Goal: Ask a question: Seek information or help from site administrators or community

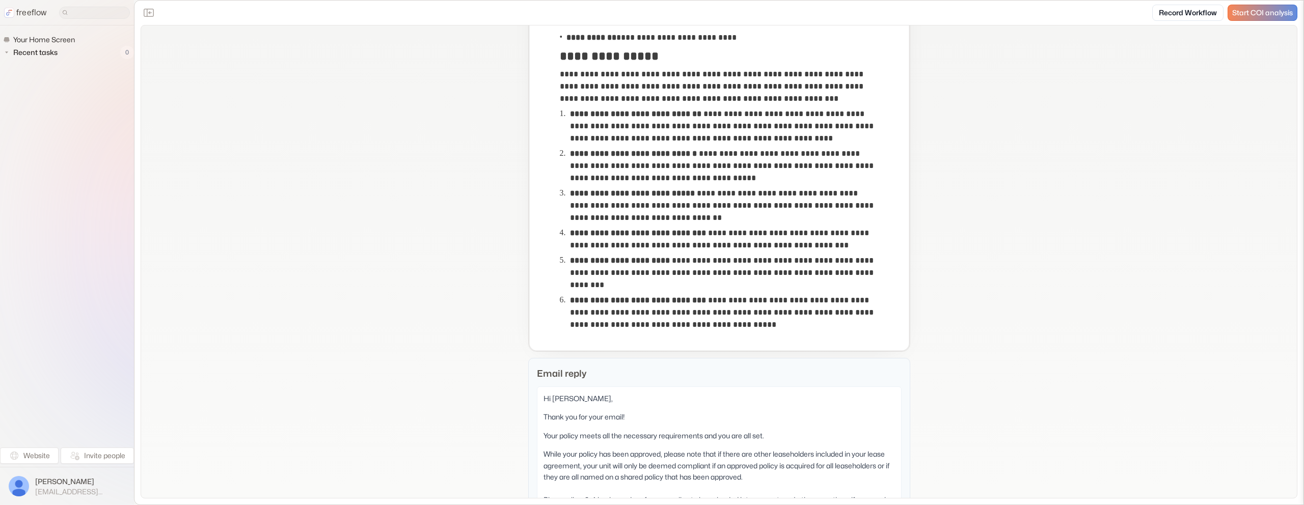
scroll to position [409, 0]
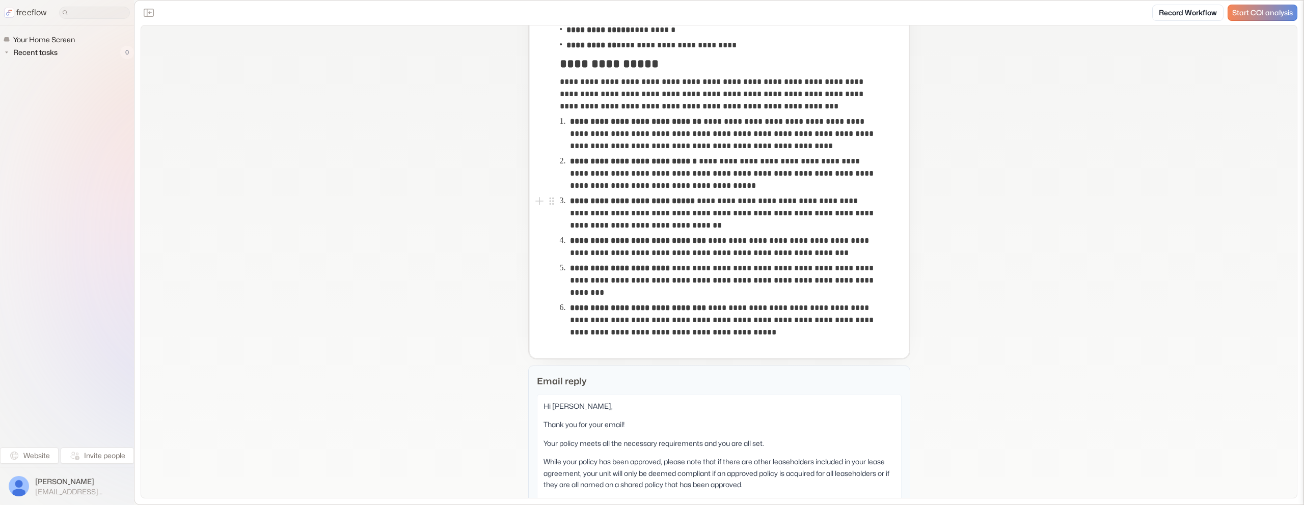
scroll to position [391, 0]
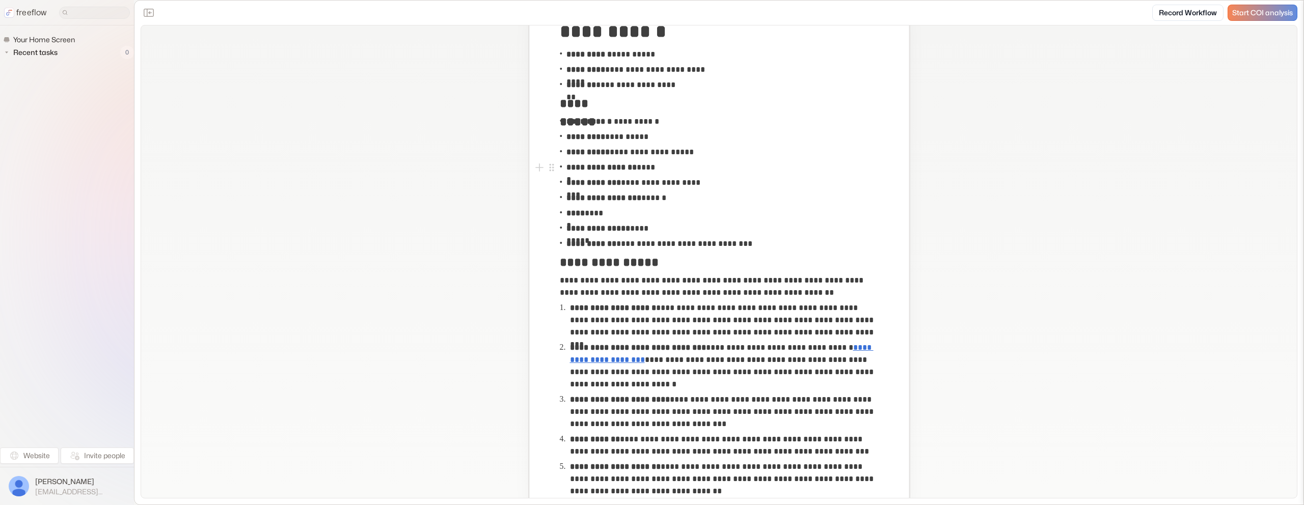
scroll to position [82, 0]
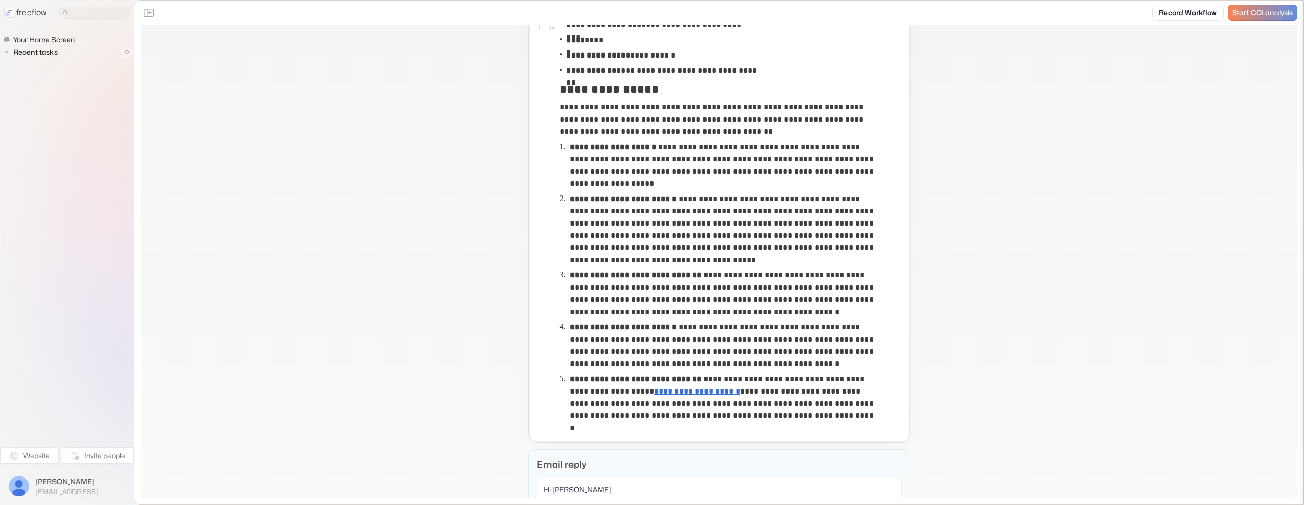
scroll to position [255, 0]
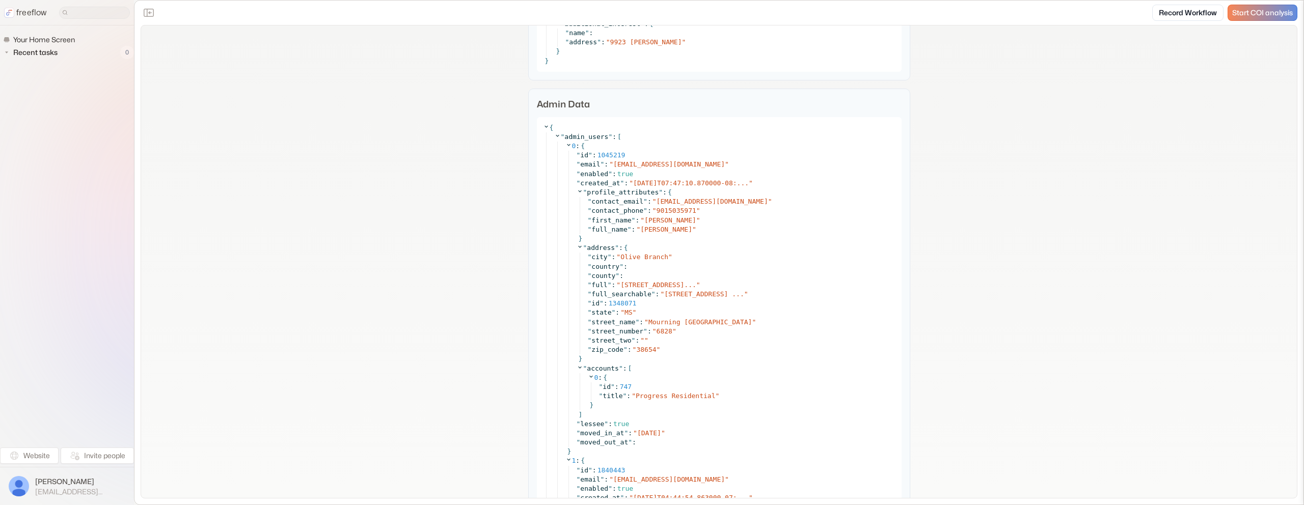
scroll to position [1829, 0]
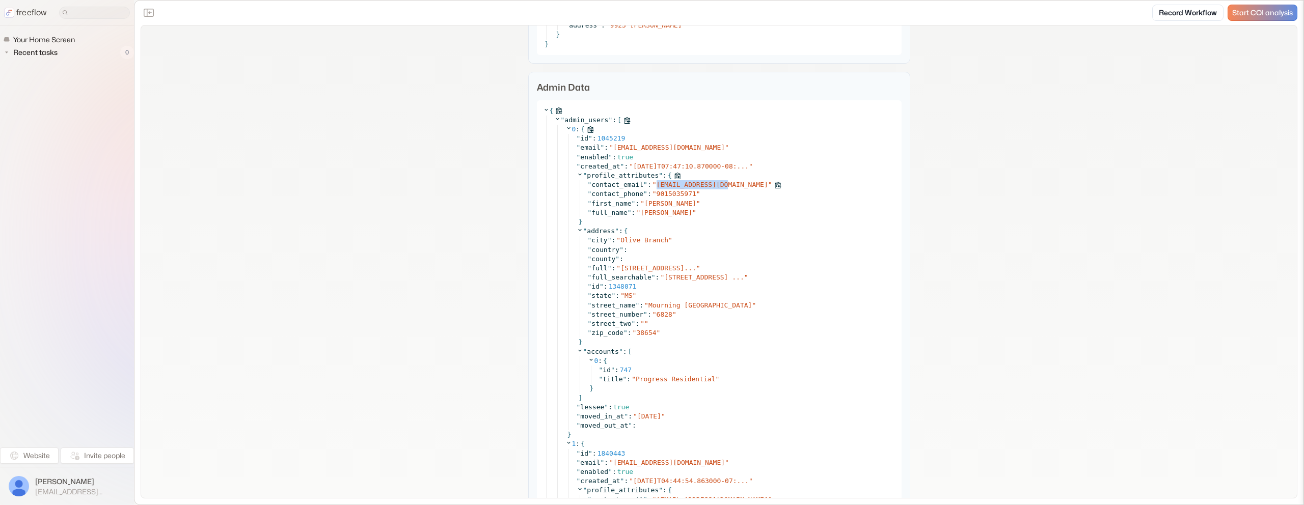
copy span "wdsowell@yahoo.com"
drag, startPoint x: 728, startPoint y: 197, endPoint x: 657, endPoint y: 198, distance: 70.3
click at [657, 189] on div "" contact_email " : " wdsowell@yahoo.com "" at bounding box center [742, 184] width 308 height 9
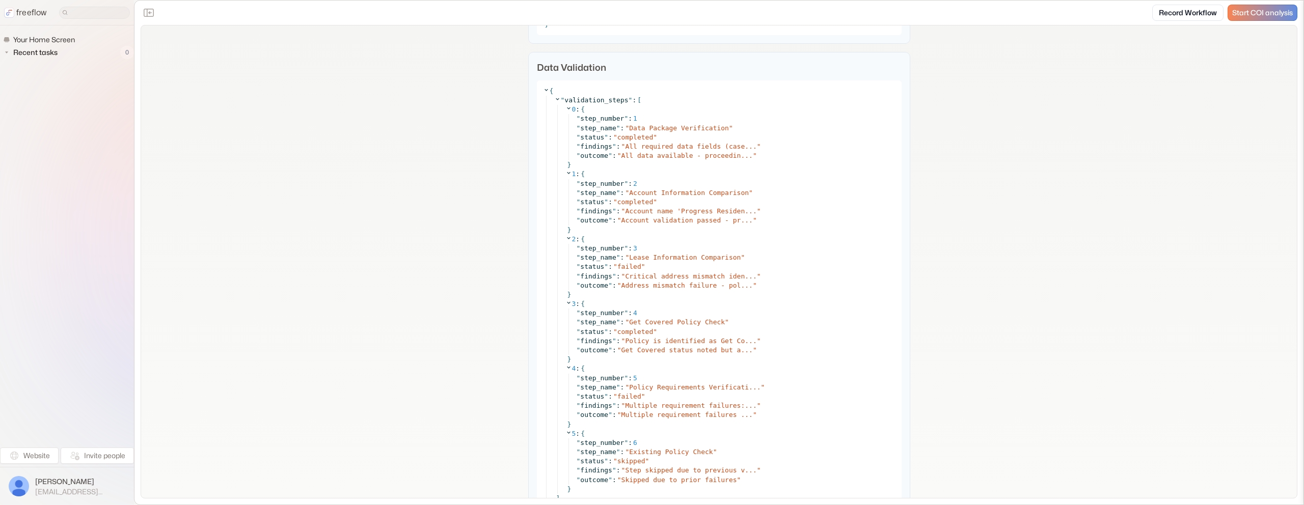
scroll to position [4314, 0]
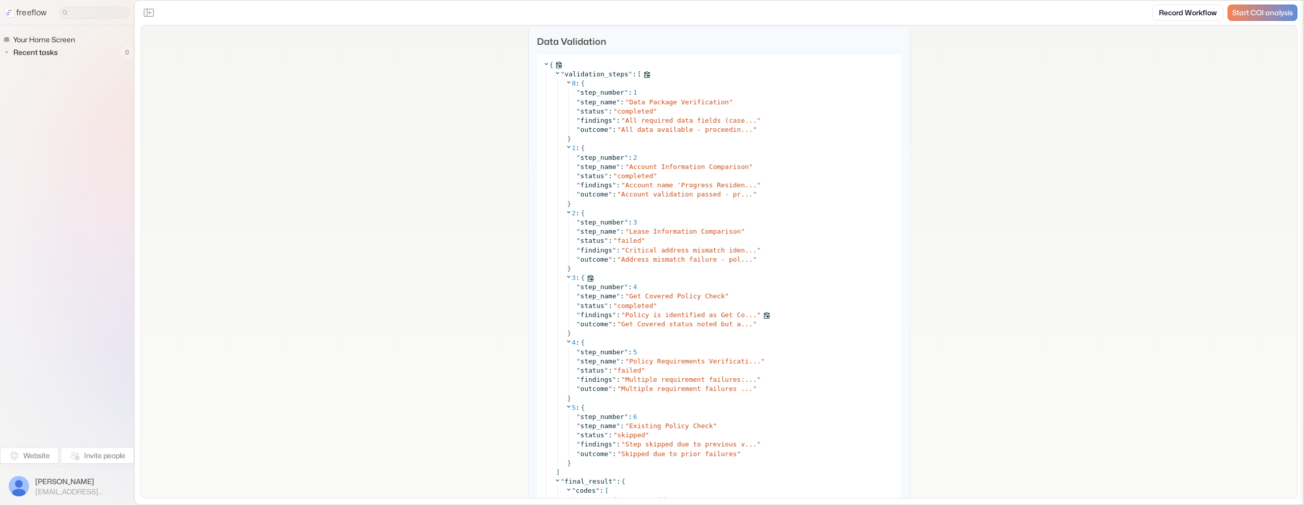
click at [699, 319] on span "Policy is identified as Get Co..." at bounding box center [690, 315] width 131 height 8
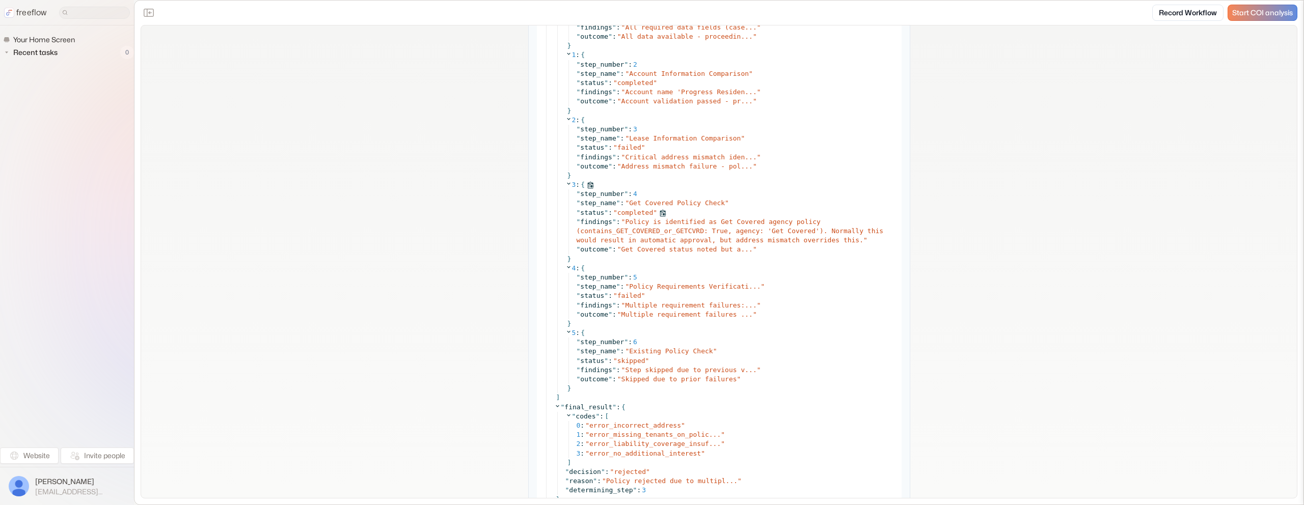
scroll to position [4409, 0]
click at [682, 252] on span "Get Covered status noted but a..." at bounding box center [686, 248] width 131 height 8
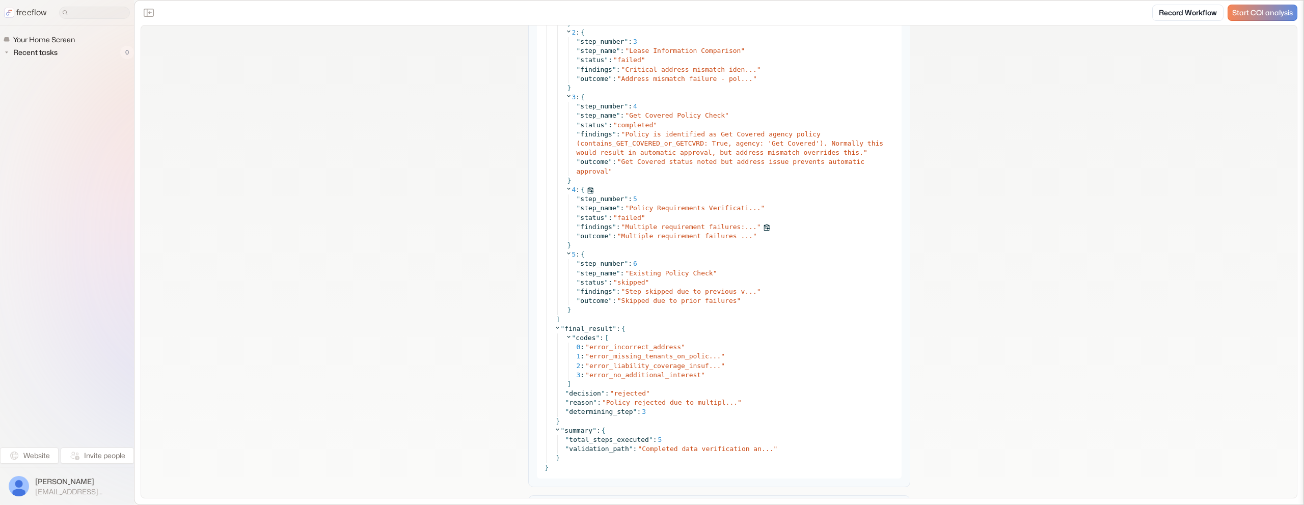
scroll to position [4498, 0]
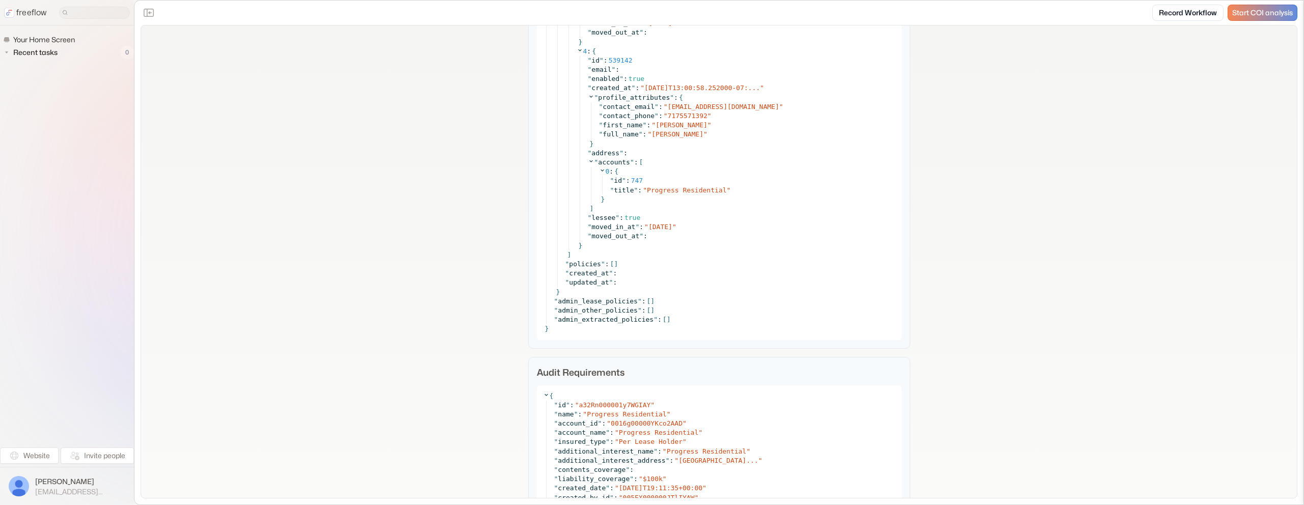
scroll to position [3398, 0]
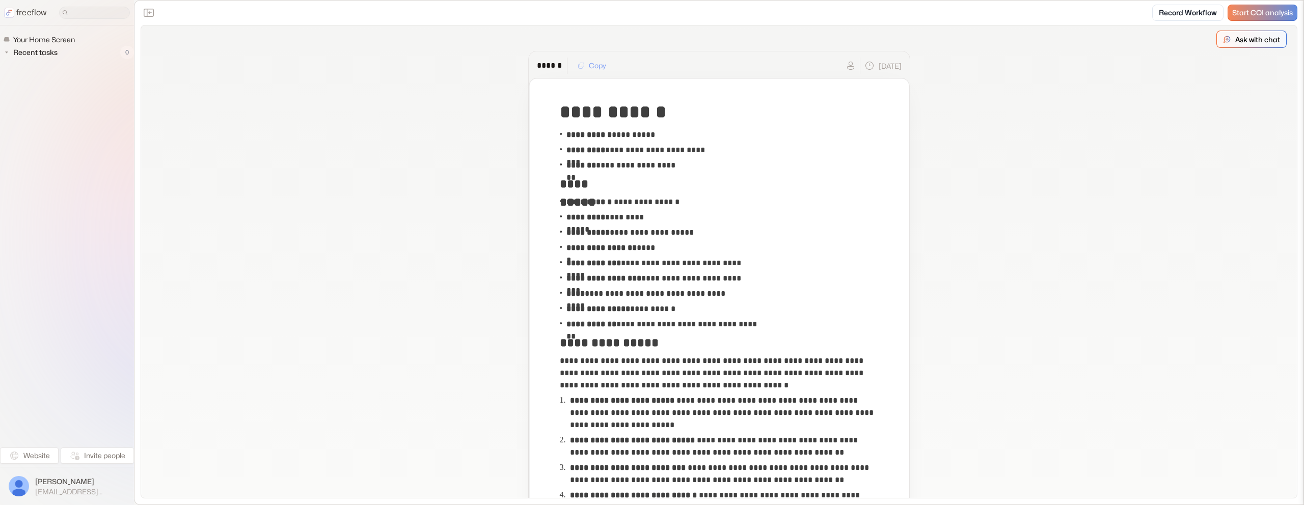
drag, startPoint x: 1258, startPoint y: 37, endPoint x: 1252, endPoint y: 40, distance: 6.8
click at [1258, 37] on p "Ask with chat" at bounding box center [1257, 39] width 45 height 11
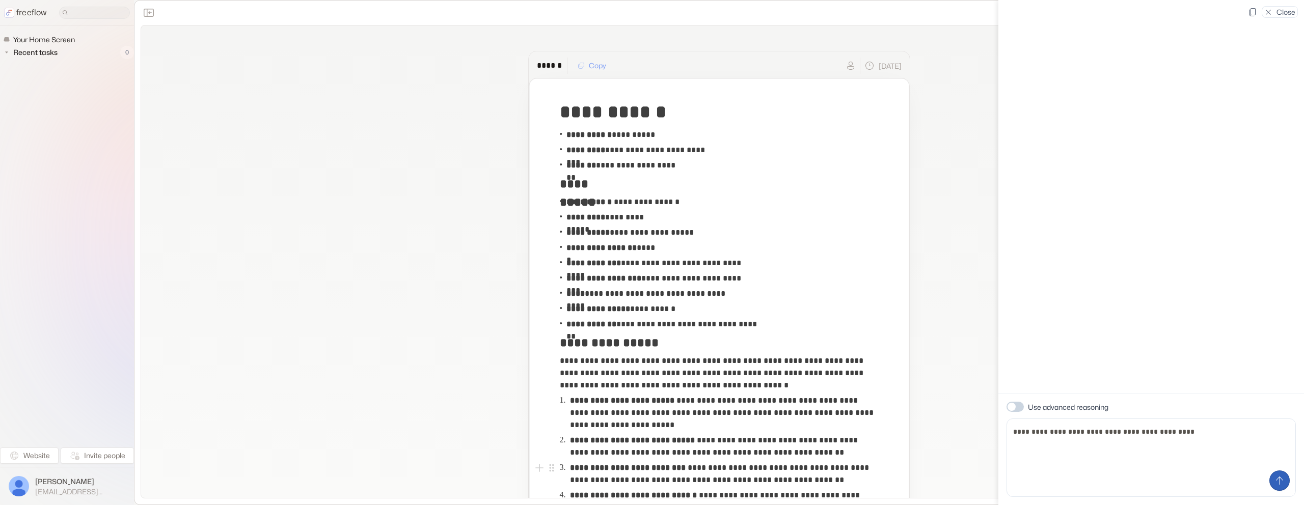
type textarea "**********"
click at [1281, 478] on icon "Send message" at bounding box center [1279, 481] width 10 height 10
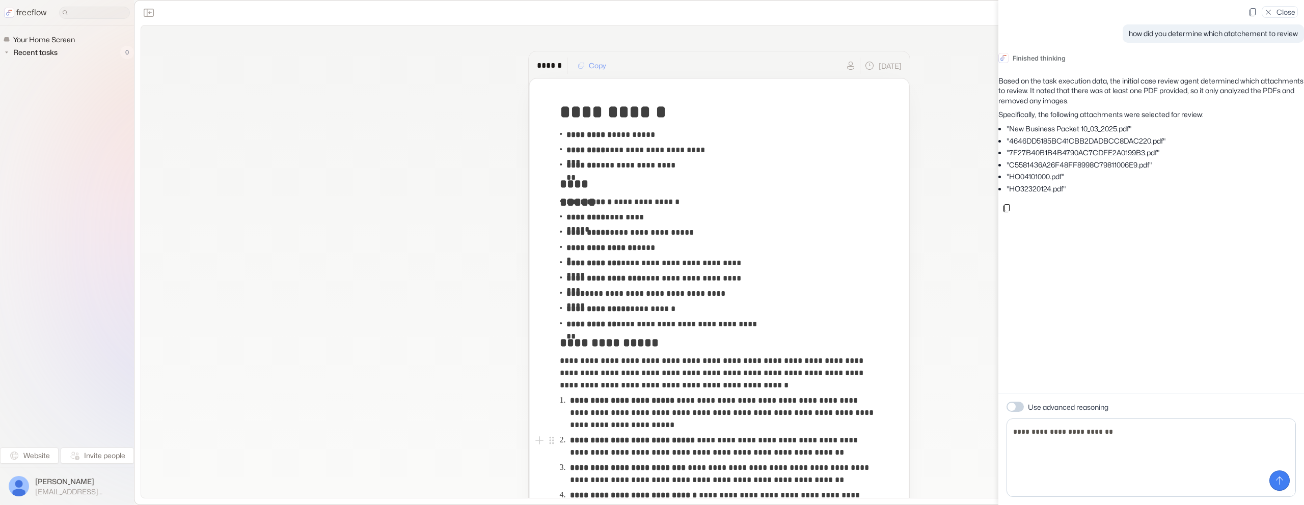
type textarea "**********"
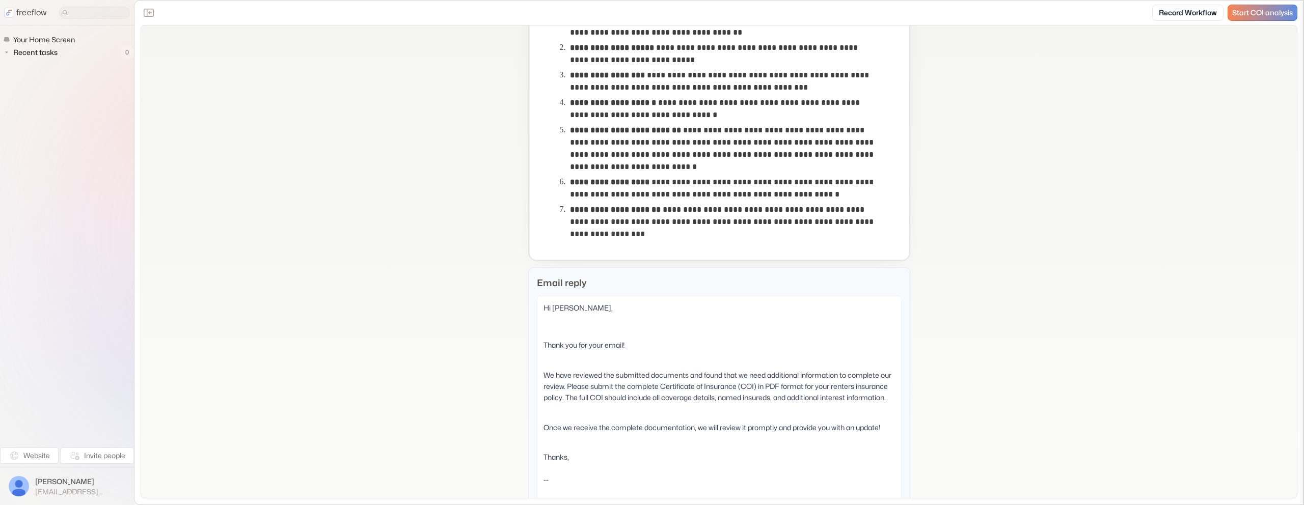
scroll to position [412, 0]
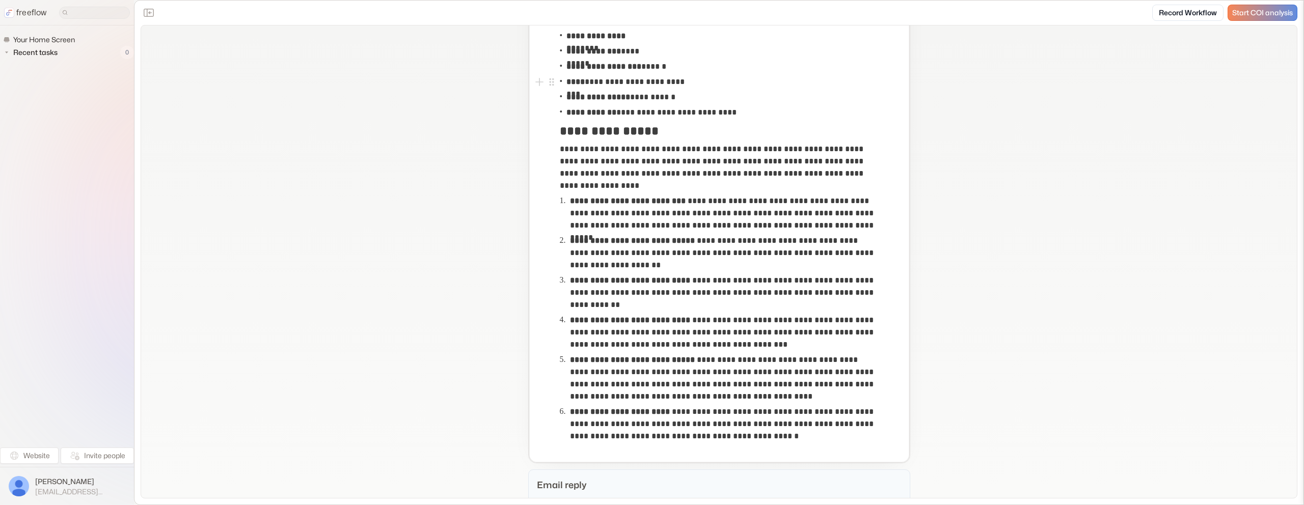
scroll to position [217, 0]
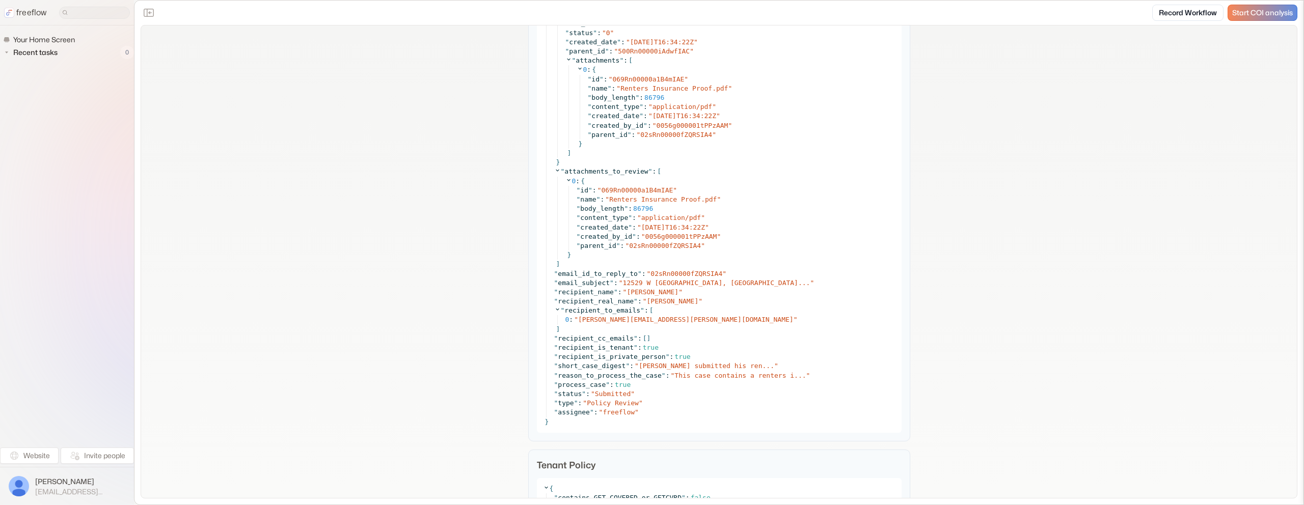
scroll to position [1071, 0]
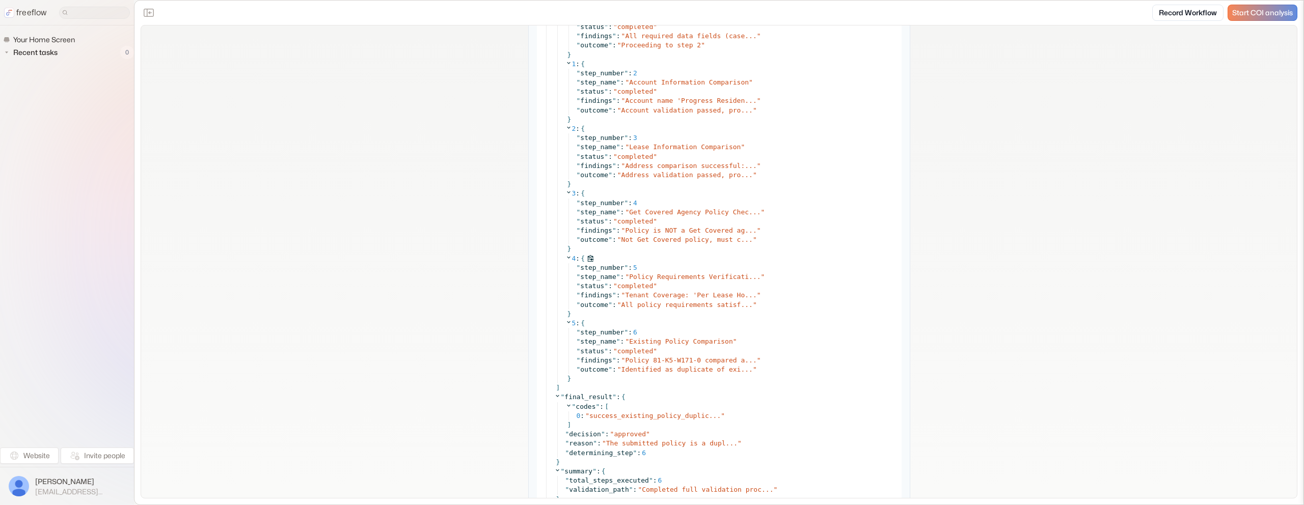
scroll to position [6223, 0]
click at [671, 357] on span "Policy 81-K5-W171-0 compared a..." at bounding box center [690, 361] width 131 height 8
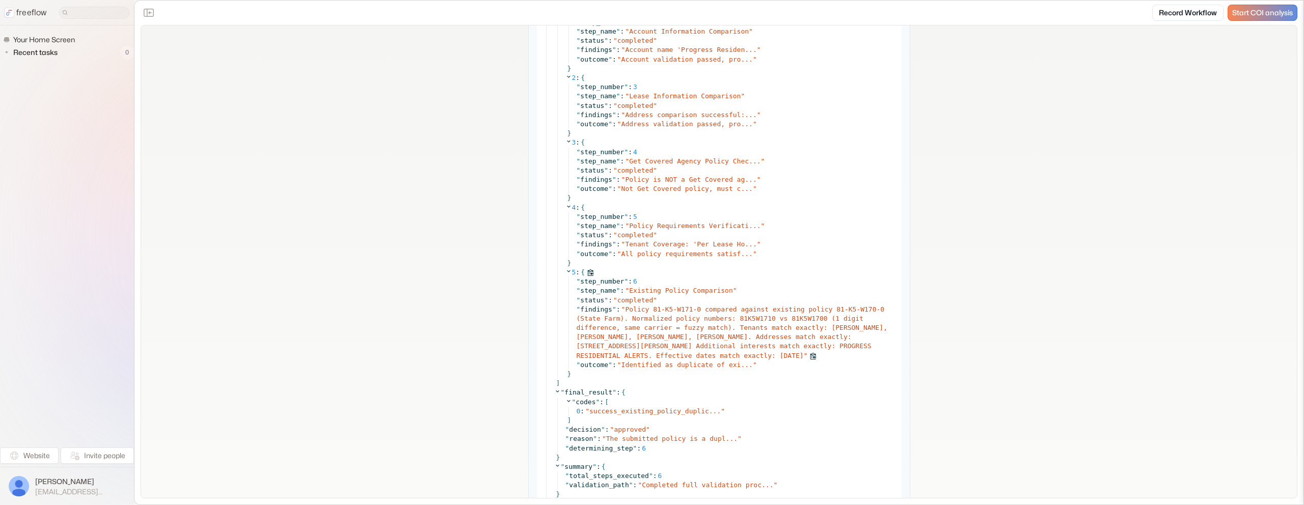
scroll to position [6279, 0]
click at [693, 358] on span "Identified as duplicate of exi..." at bounding box center [686, 360] width 131 height 8
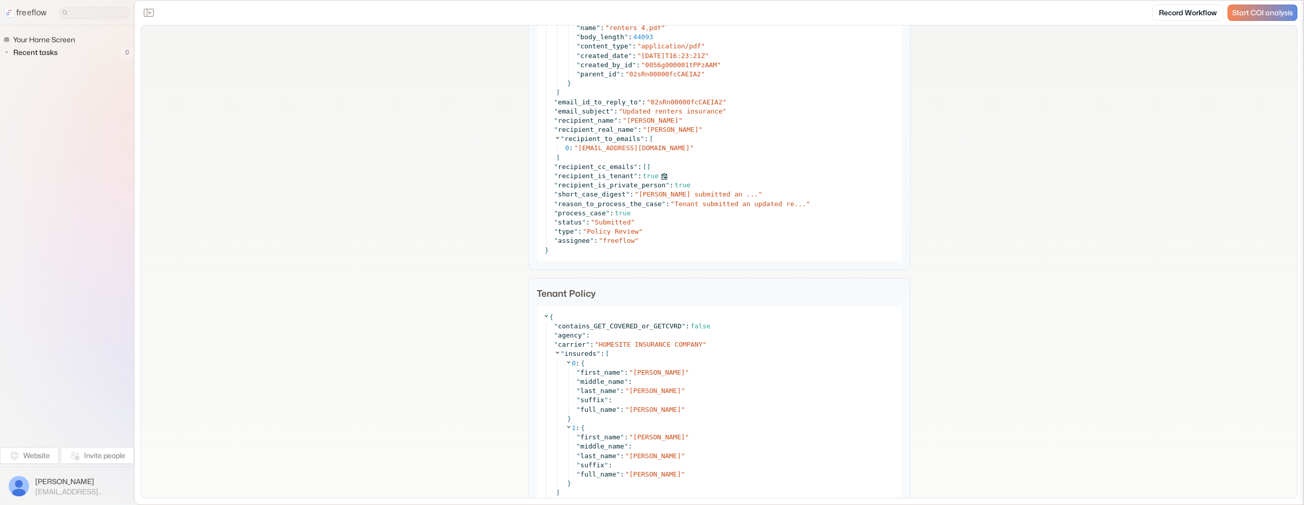
scroll to position [1364, 0]
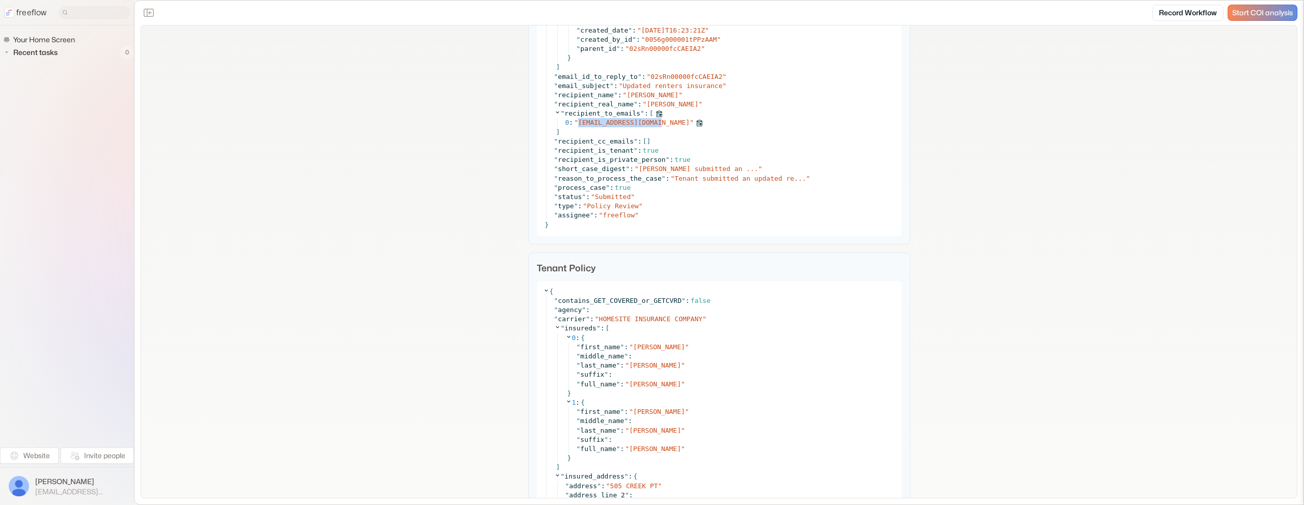
copy span "lrcroberson@gmail.com"
drag, startPoint x: 662, startPoint y: 124, endPoint x: 578, endPoint y: 124, distance: 83.5
click at [578, 124] on div "0 : " lrcroberson@gmail.com "" at bounding box center [730, 122] width 330 height 9
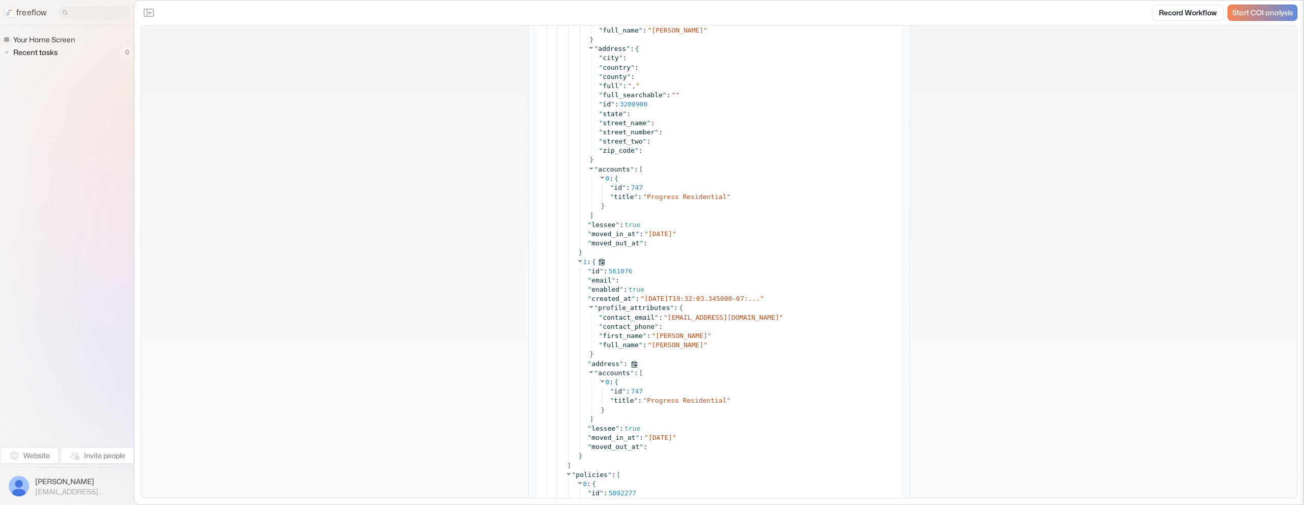
scroll to position [3079, 0]
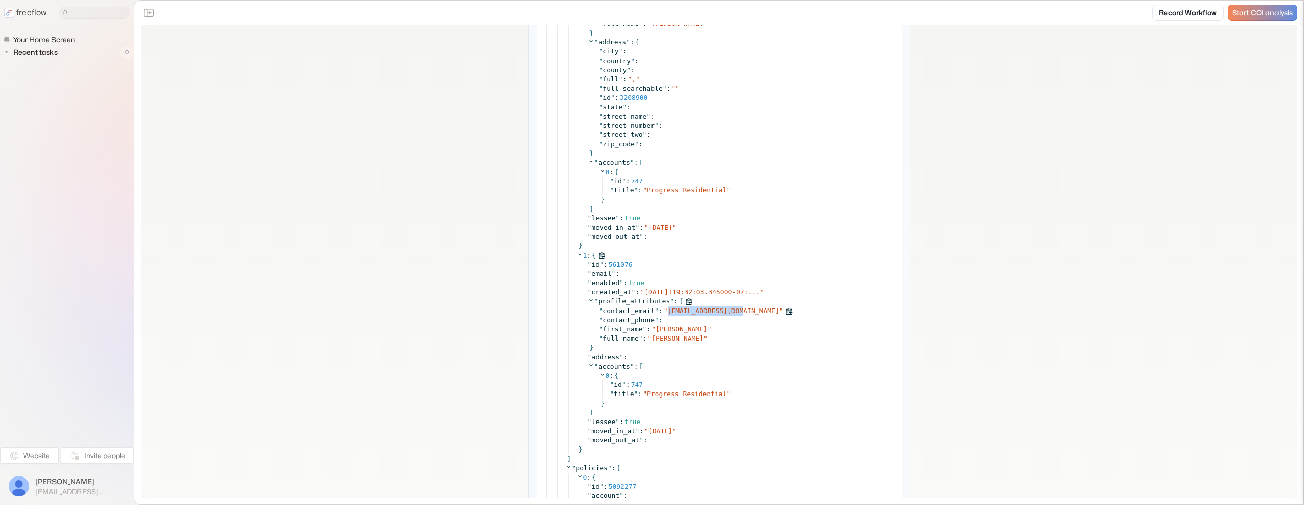
copy span "nickoli96@gmail.com"
drag, startPoint x: 743, startPoint y: 312, endPoint x: 515, endPoint y: 312, distance: 228.1
click at [668, 313] on div "" contact_email " : " nickoli96@gmail.com "" at bounding box center [747, 311] width 296 height 9
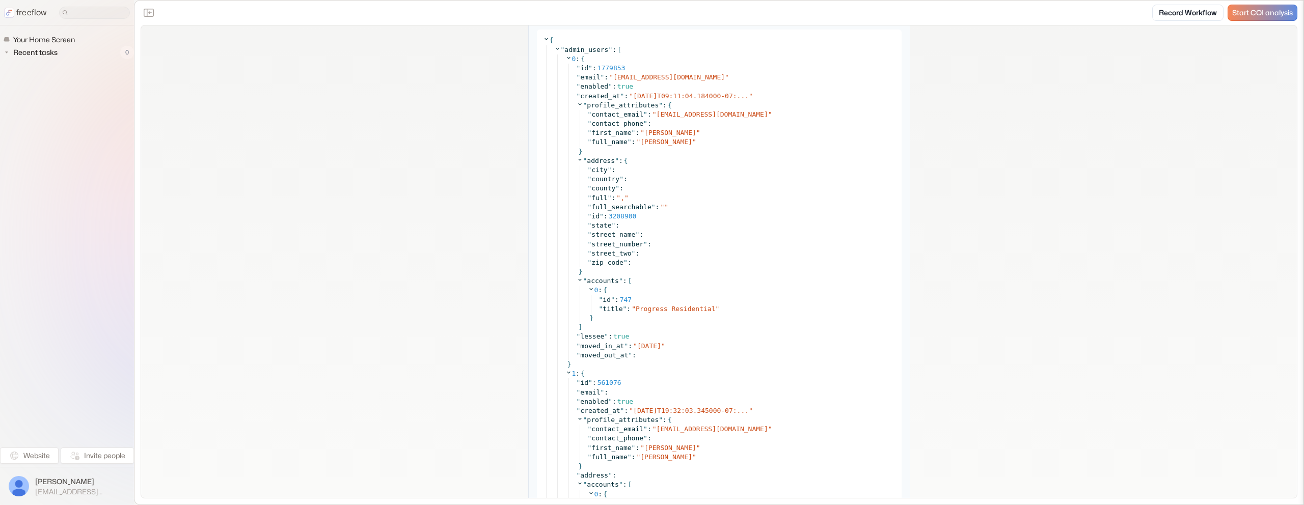
scroll to position [2052, 0]
click at [659, 145] on span "Lindsay Roberson" at bounding box center [666, 143] width 52 height 8
copy span "Lindsay"
click at [682, 142] on span "Lindsay Roberson" at bounding box center [666, 143] width 52 height 8
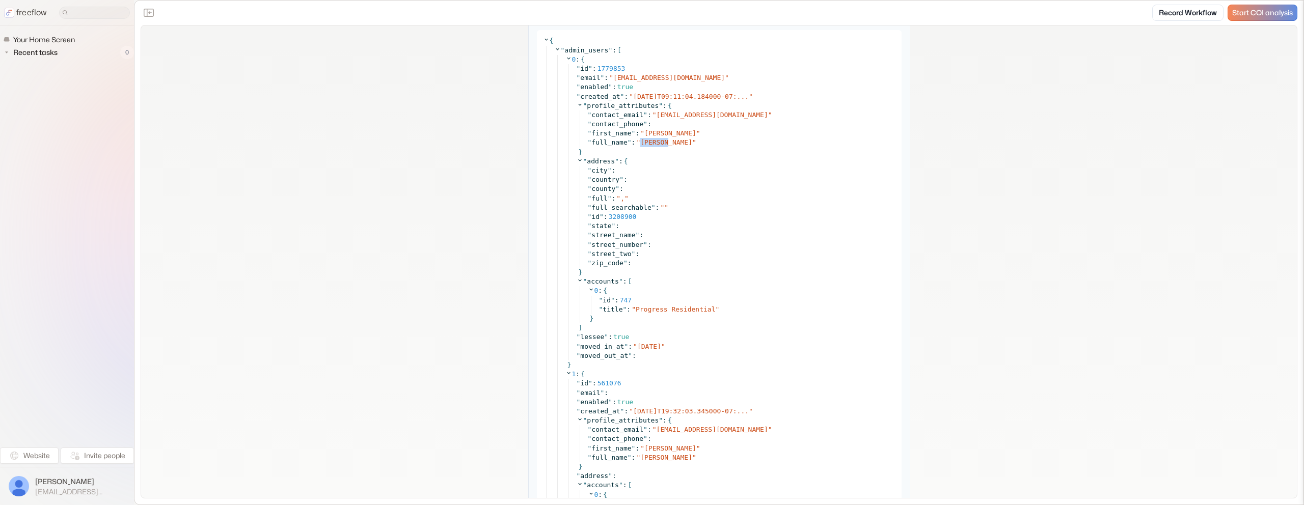
click at [682, 142] on span "Lindsay Roberson" at bounding box center [666, 143] width 52 height 8
copy span "Roberson"
click at [683, 115] on span "lrcroberson@gmail.com" at bounding box center [712, 115] width 112 height 8
copy span "lrcroberson"
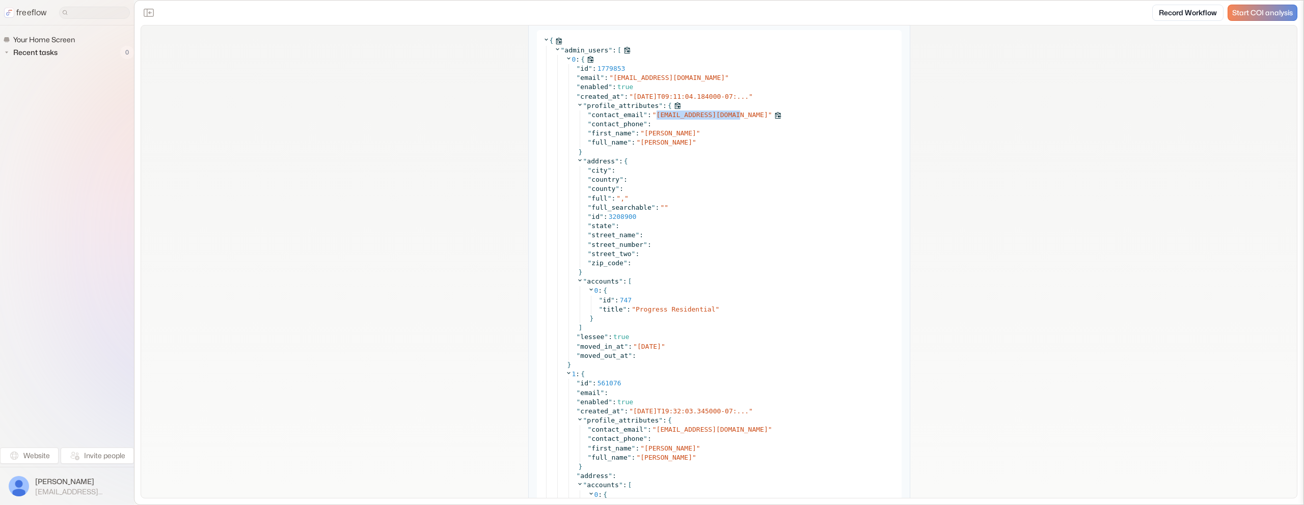
copy span "lrcroberson@gmail.com"
drag, startPoint x: 740, startPoint y: 115, endPoint x: 648, endPoint y: 119, distance: 91.8
click at [657, 117] on div "" contact_email " : " lrcroberson@gmail.com "" at bounding box center [742, 114] width 308 height 9
click at [703, 429] on span "nickoli96@gmail.com" at bounding box center [712, 430] width 112 height 8
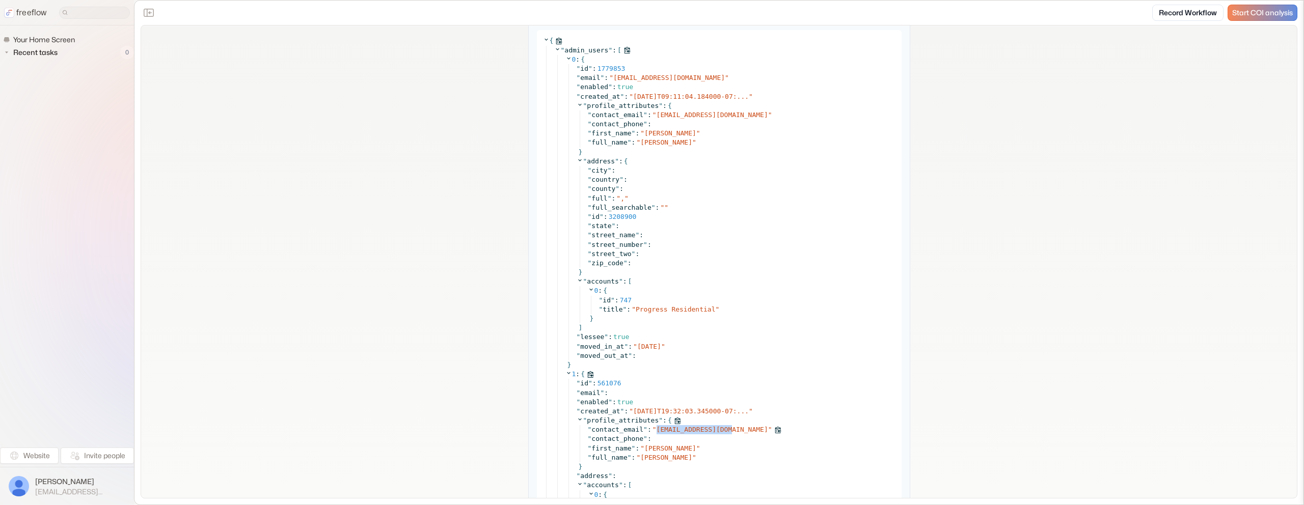
copy span "nickoli96@gmail.com"
drag, startPoint x: 731, startPoint y: 429, endPoint x: 601, endPoint y: 442, distance: 130.6
click at [656, 431] on div "" contact_email " : " nickoli96@gmail.com "" at bounding box center [742, 429] width 308 height 9
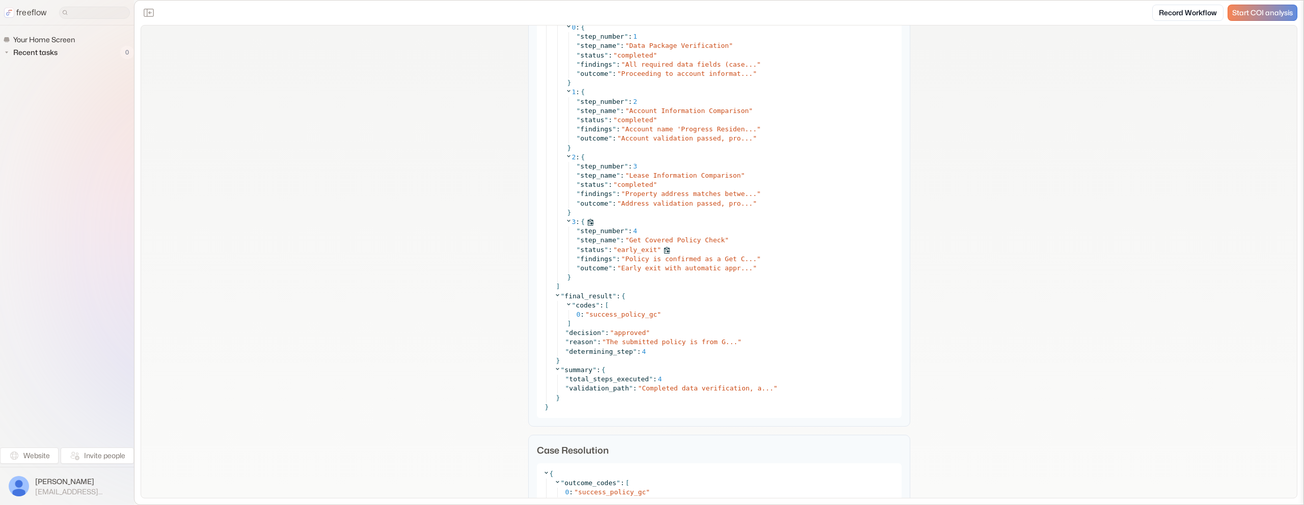
scroll to position [4862, 0]
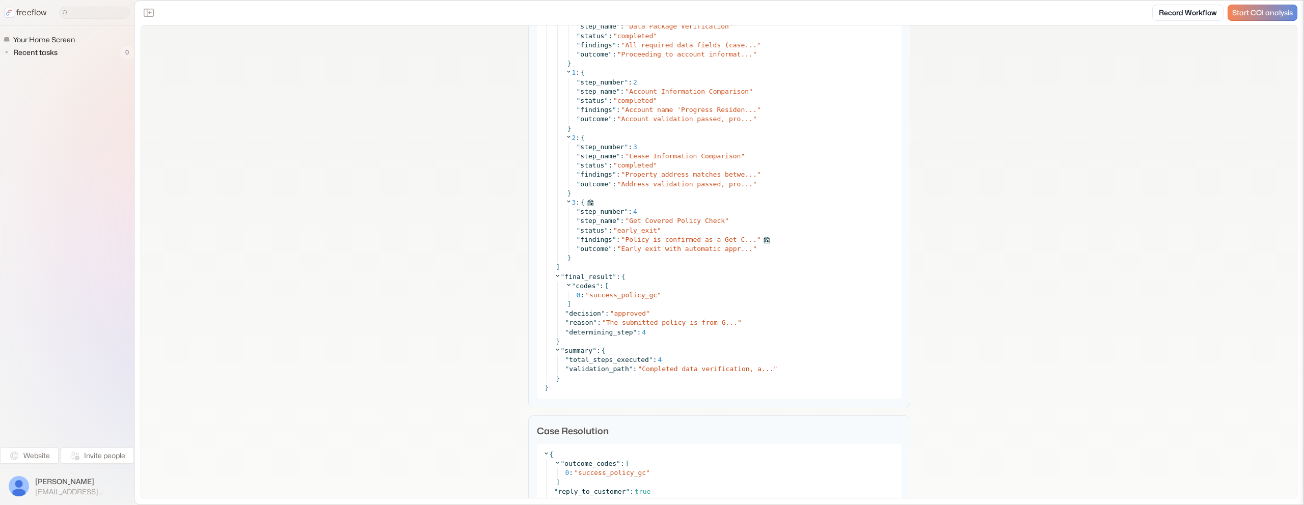
click at [683, 242] on span "Policy is confirmed as a Get C..." at bounding box center [690, 240] width 131 height 8
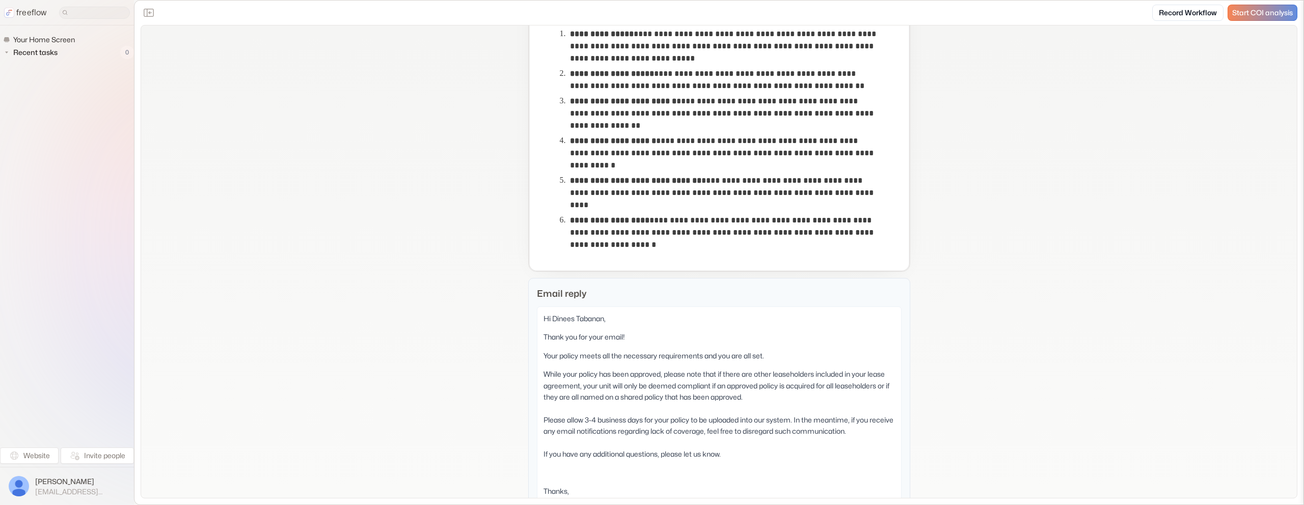
scroll to position [381, 0]
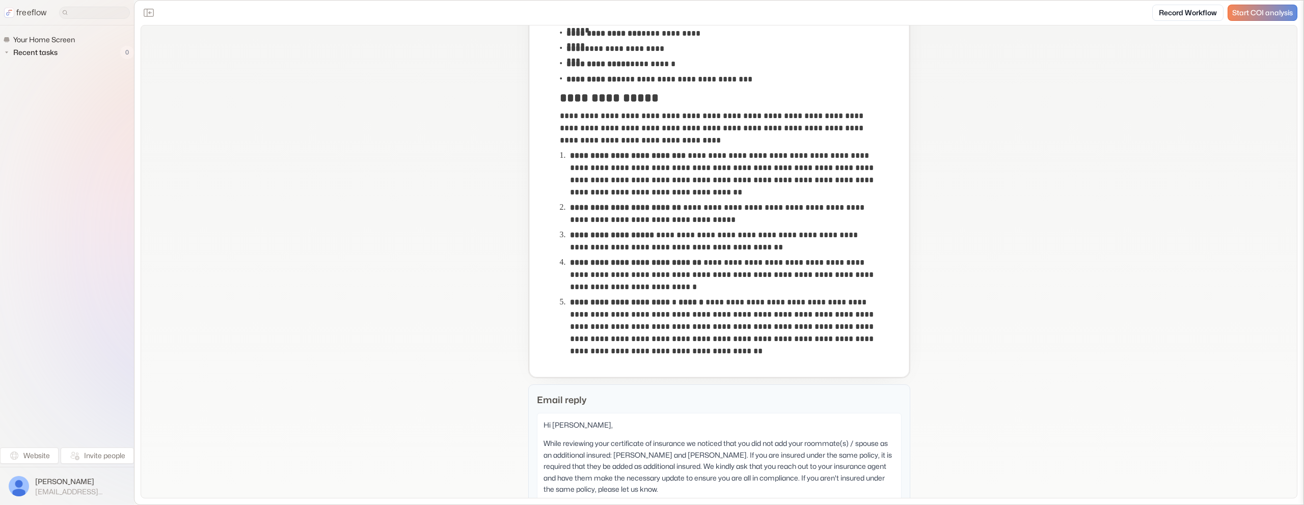
scroll to position [245, 0]
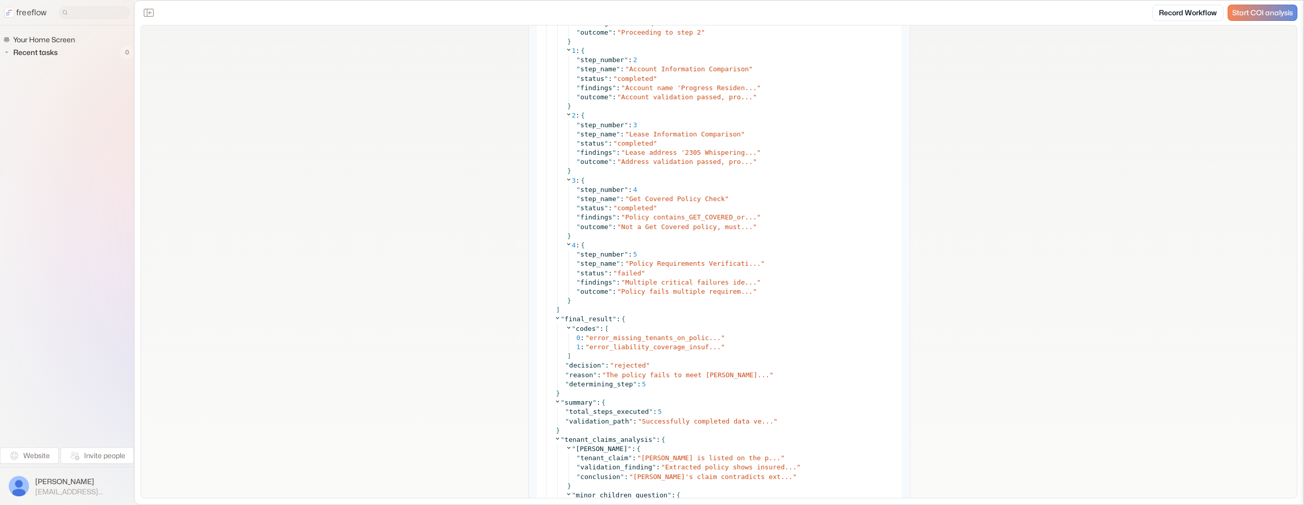
scroll to position [4347, 0]
click at [691, 279] on span "Multiple critical failures ide..." at bounding box center [690, 282] width 131 height 8
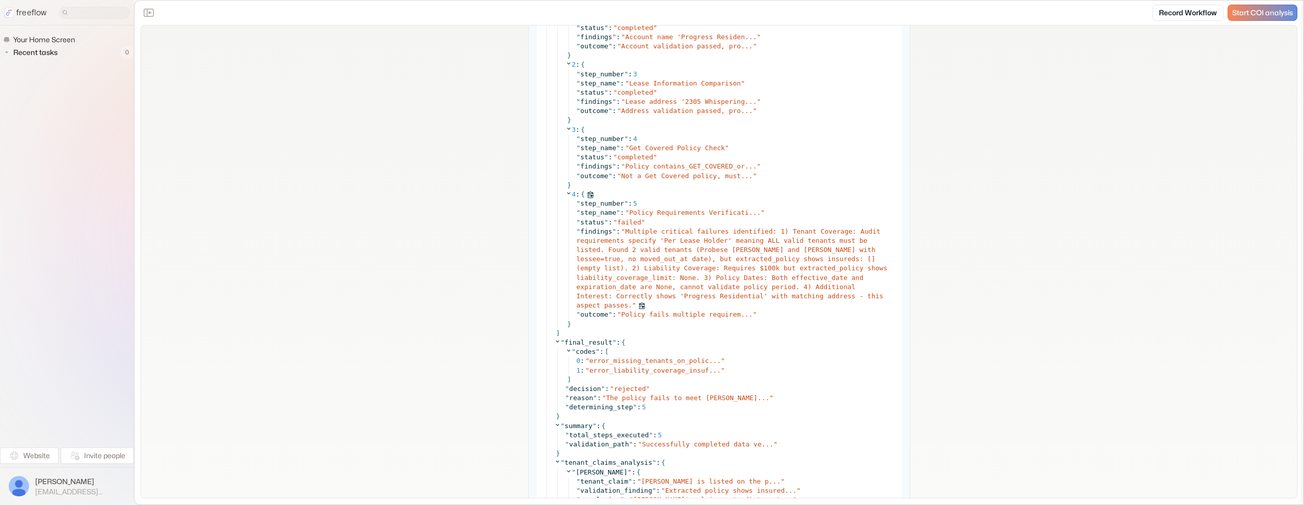
scroll to position [4420, 0]
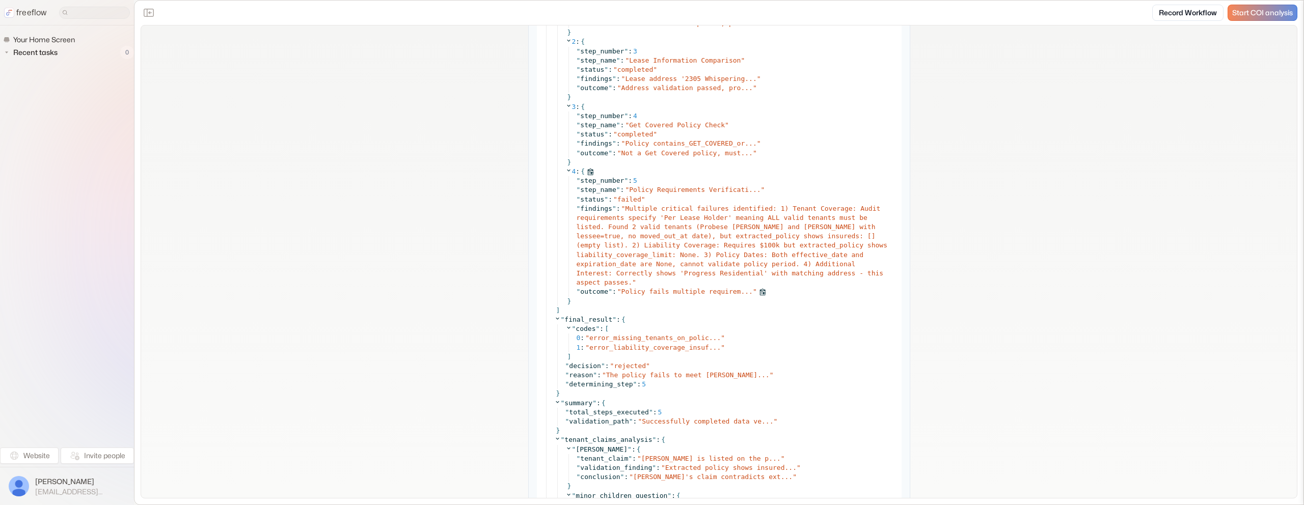
click at [690, 288] on span "Policy fails multiple requirem..." at bounding box center [686, 292] width 131 height 8
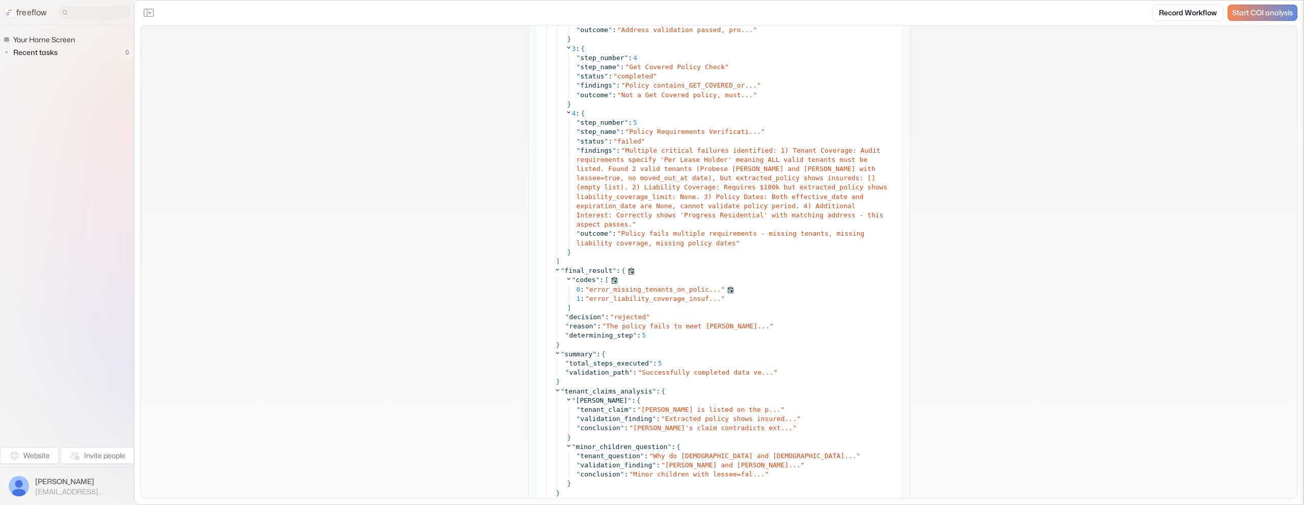
scroll to position [4479, 0]
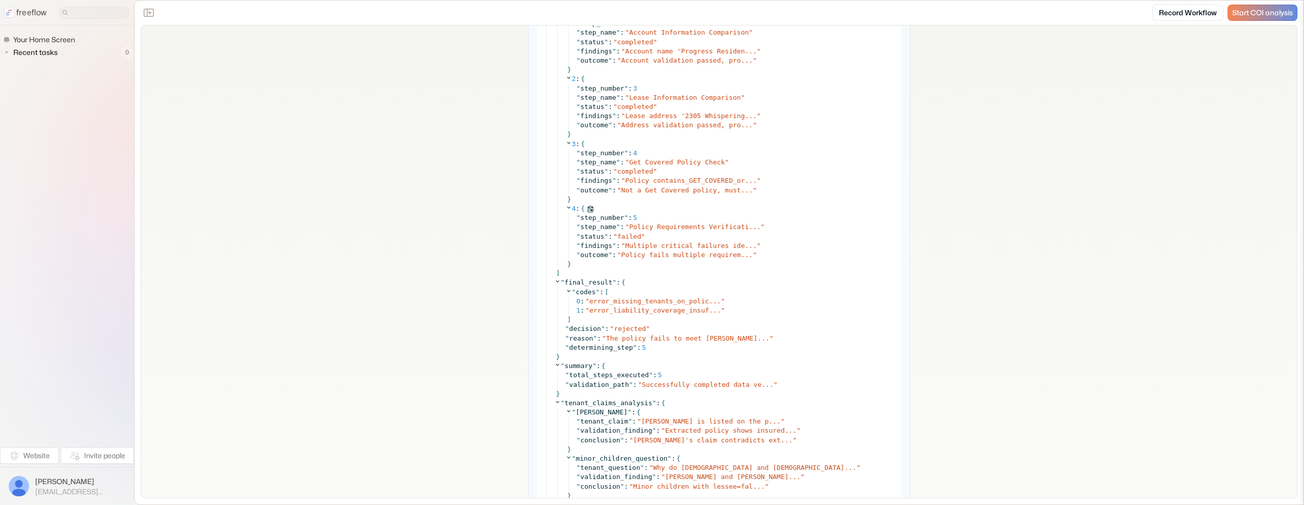
scroll to position [4440, 0]
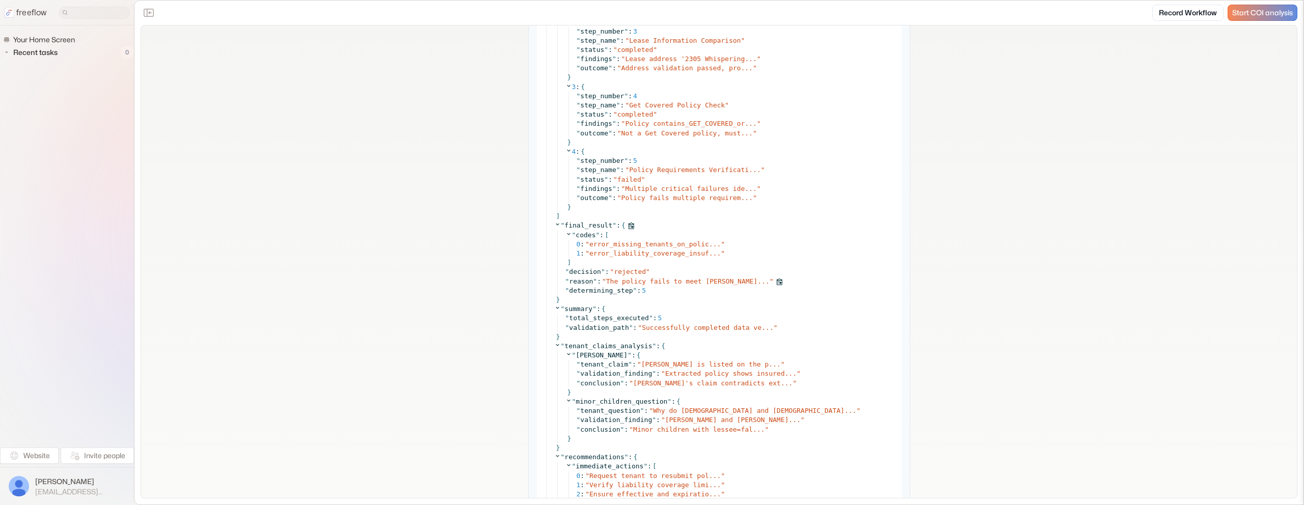
click at [698, 283] on span "The policy fails to meet [PERSON_NAME]..." at bounding box center [687, 282] width 163 height 8
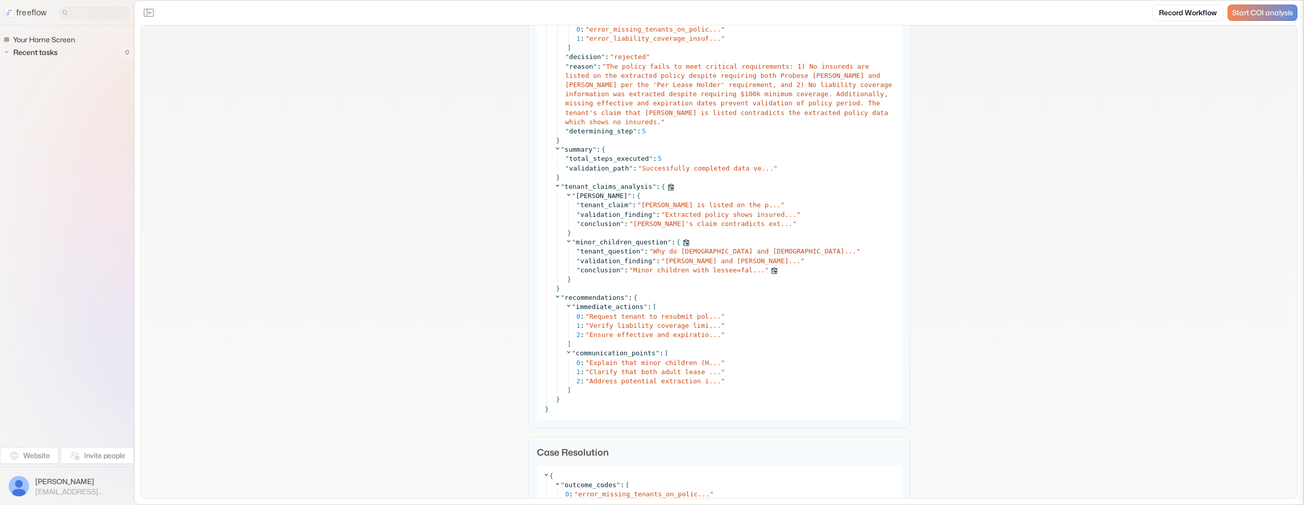
scroll to position [4662, 0]
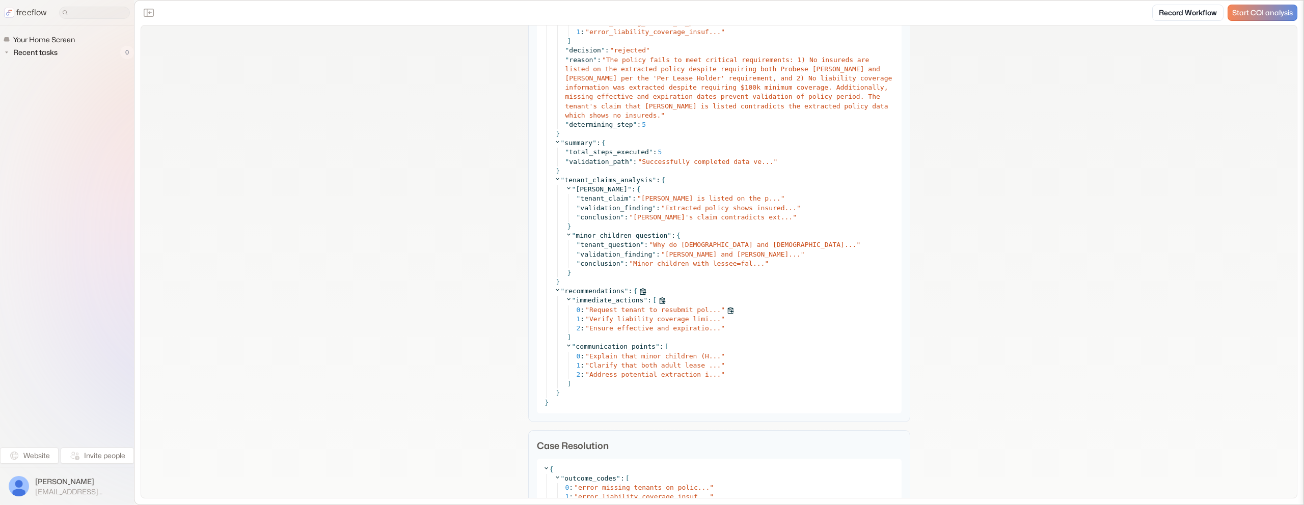
click at [667, 313] on span "Request tenant to resubmit pol..." at bounding box center [654, 310] width 131 height 8
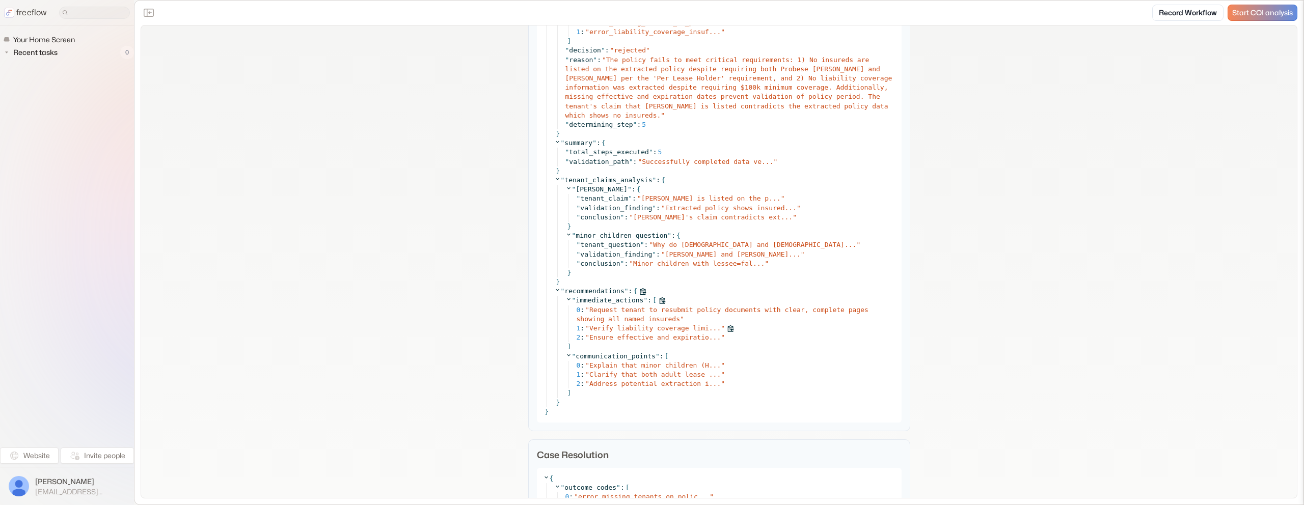
click at [670, 326] on span "Verify liability coverage limi..." at bounding box center [654, 328] width 131 height 8
click at [671, 338] on span "Ensure effective and expiratio..." at bounding box center [654, 338] width 131 height 8
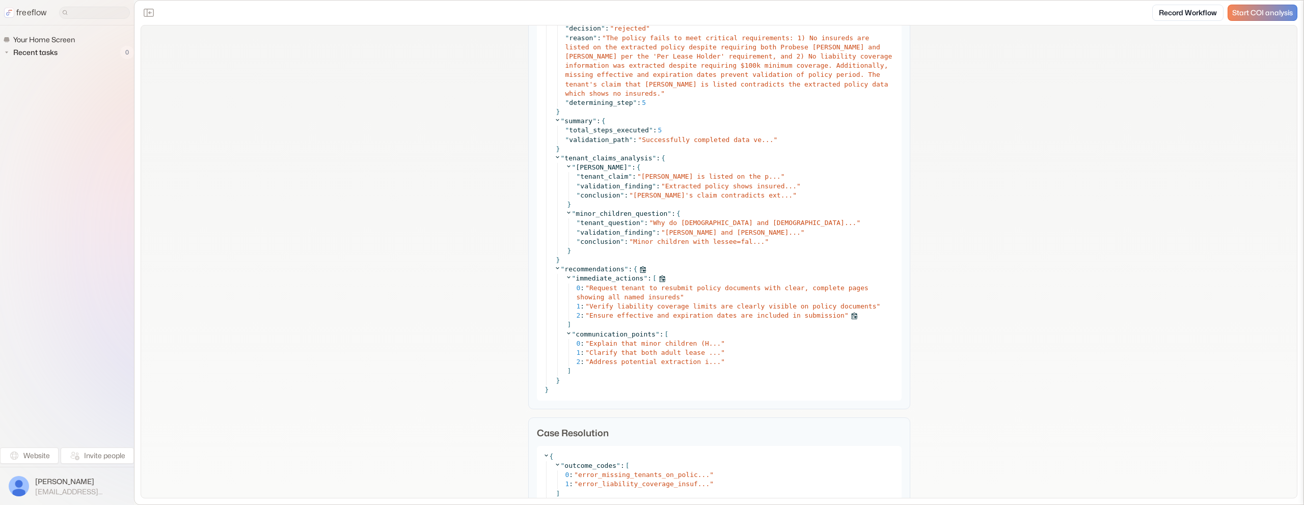
scroll to position [4692, 0]
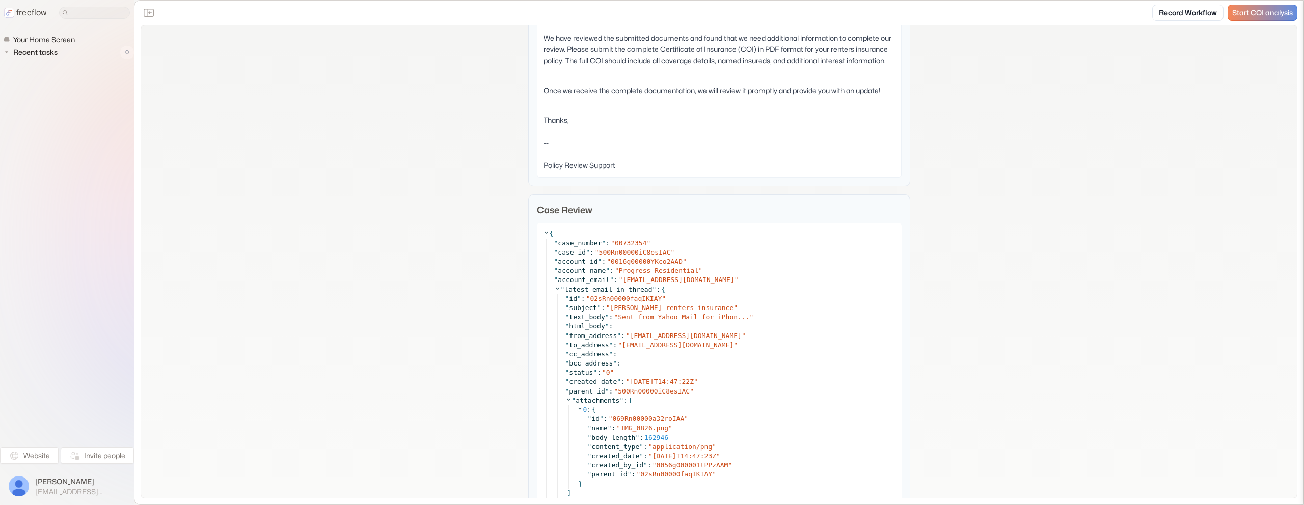
scroll to position [770, 0]
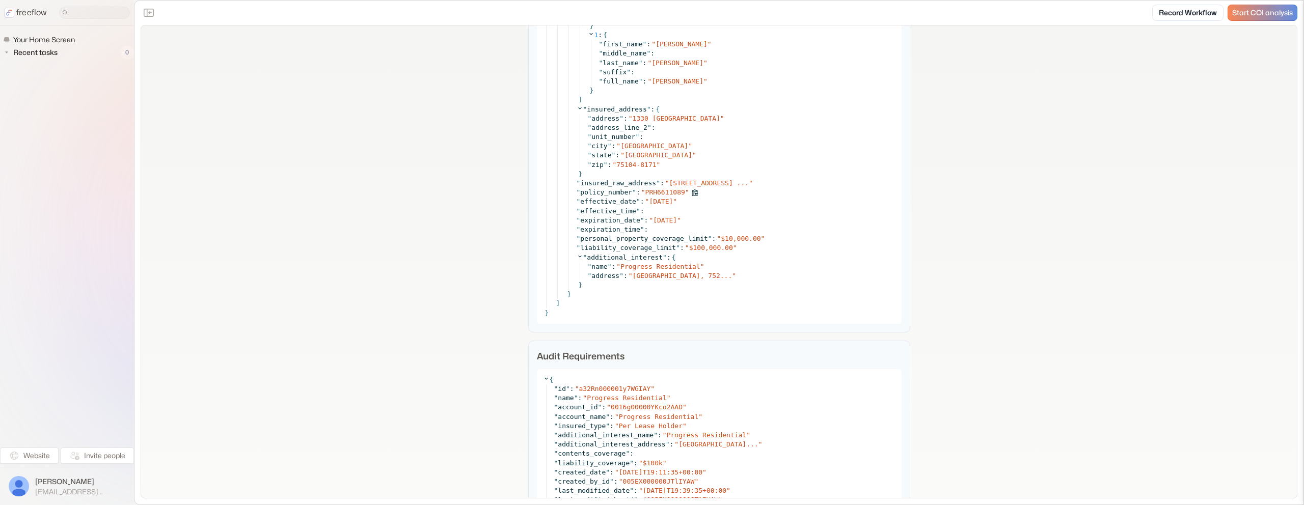
scroll to position [4064, 0]
